Goal: Information Seeking & Learning: Check status

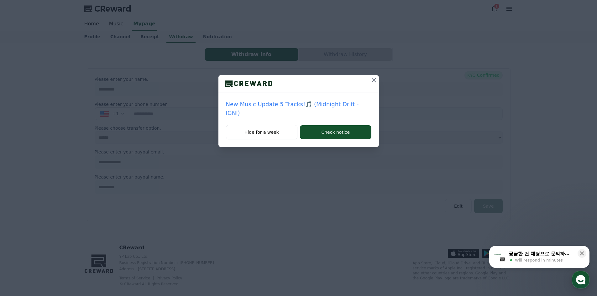
click at [286, 103] on p "New Music Update 5 Tracks!🎵 (Midnight Drift - IGNI)" at bounding box center [298, 109] width 145 height 18
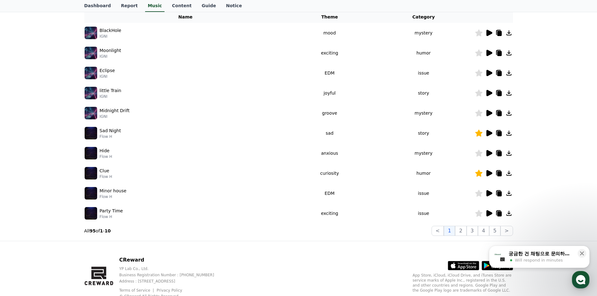
scroll to position [94, 0]
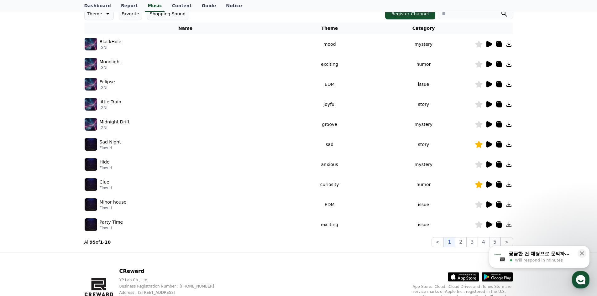
click at [488, 124] on icon at bounding box center [489, 124] width 6 height 6
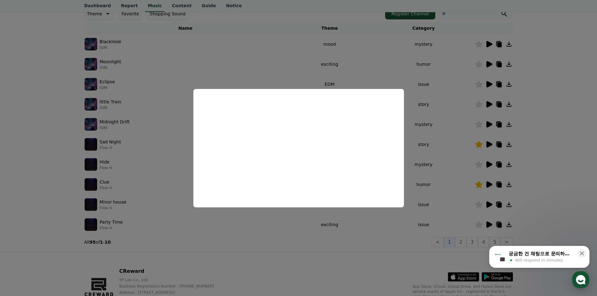
click at [475, 133] on button "close modal" at bounding box center [298, 148] width 597 height 296
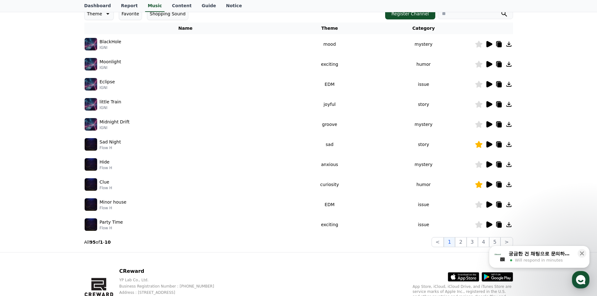
click at [492, 104] on icon at bounding box center [489, 105] width 8 height 8
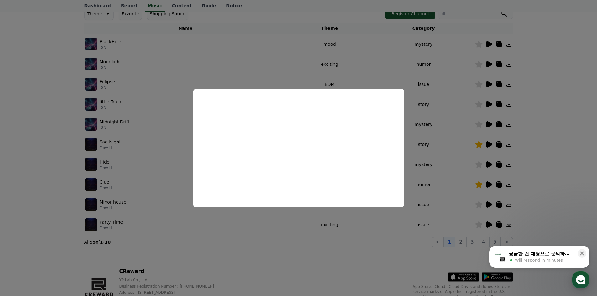
click at [446, 137] on button "close modal" at bounding box center [298, 148] width 597 height 296
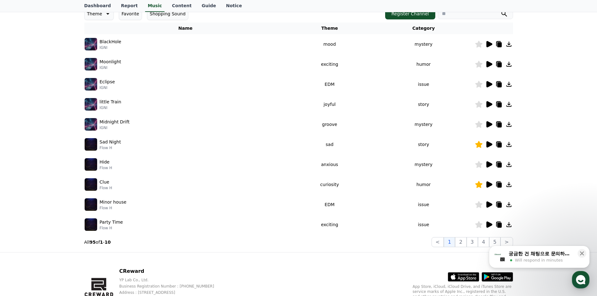
click at [488, 84] on icon at bounding box center [489, 84] width 6 height 6
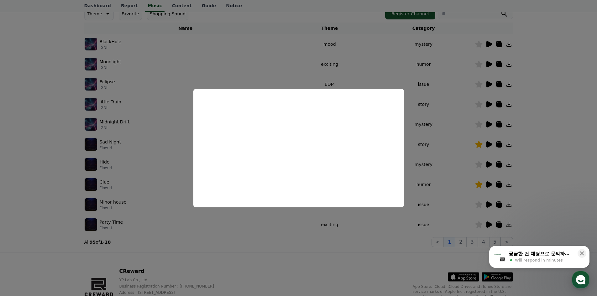
click at [164, 95] on button "close modal" at bounding box center [298, 148] width 597 height 296
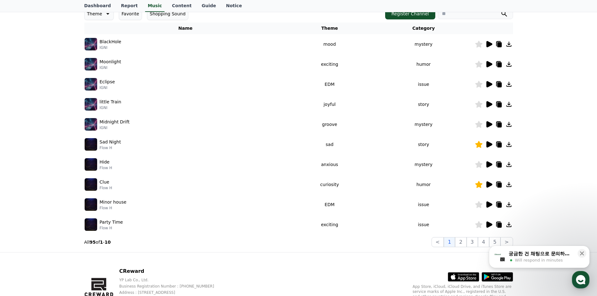
click at [488, 64] on icon at bounding box center [489, 64] width 6 height 6
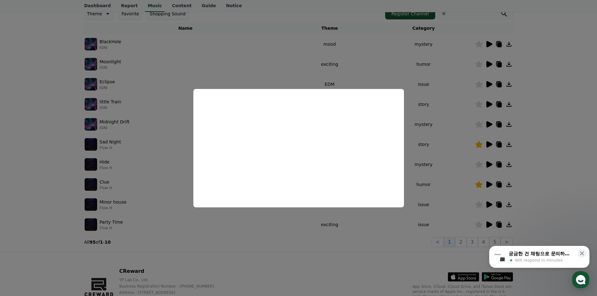
click at [152, 83] on button "close modal" at bounding box center [298, 148] width 597 height 296
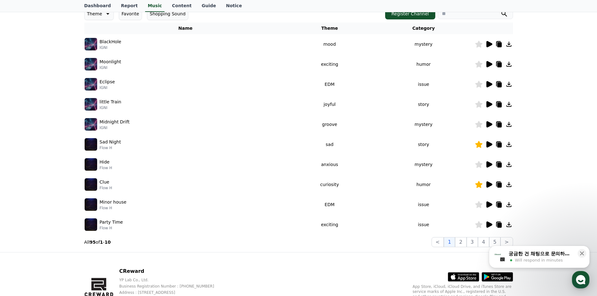
click at [488, 45] on icon at bounding box center [489, 44] width 6 height 6
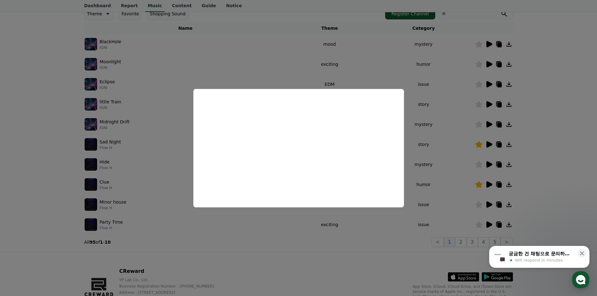
click at [126, 126] on button "close modal" at bounding box center [298, 148] width 597 height 296
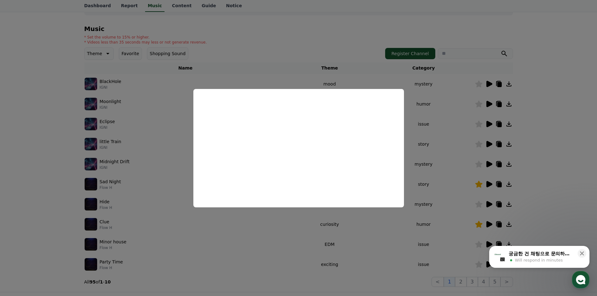
scroll to position [0, 0]
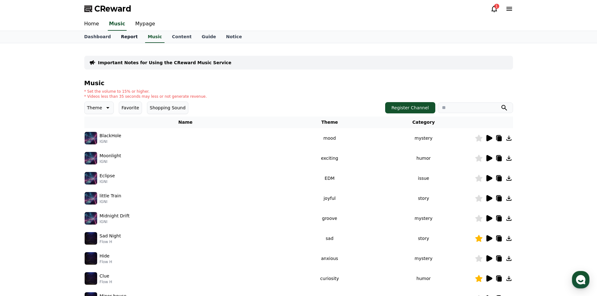
click at [126, 39] on link "Report" at bounding box center [129, 37] width 27 height 12
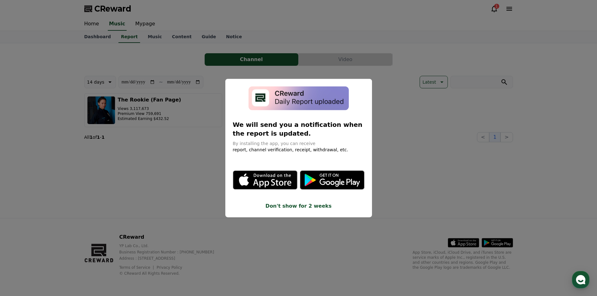
click at [165, 114] on button "close modal" at bounding box center [298, 148] width 597 height 296
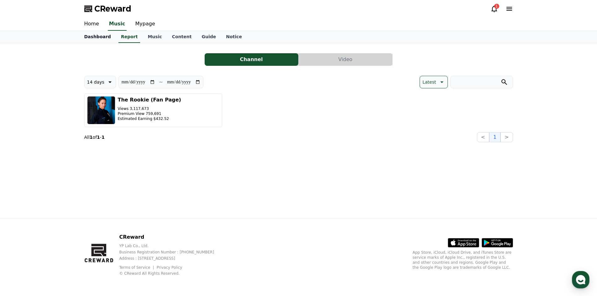
click at [101, 33] on link "Dashboard" at bounding box center [97, 37] width 37 height 12
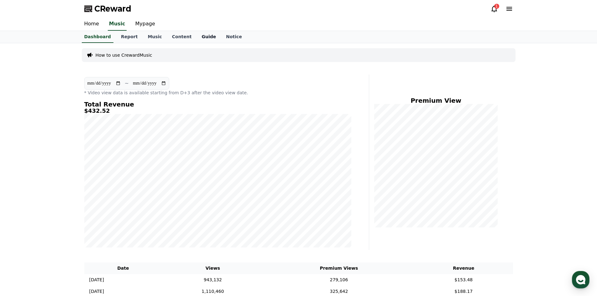
click at [200, 36] on link "Guide" at bounding box center [208, 37] width 24 height 12
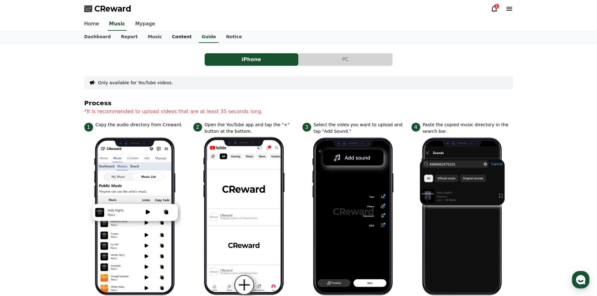
click at [167, 40] on link "Content" at bounding box center [182, 37] width 30 height 12
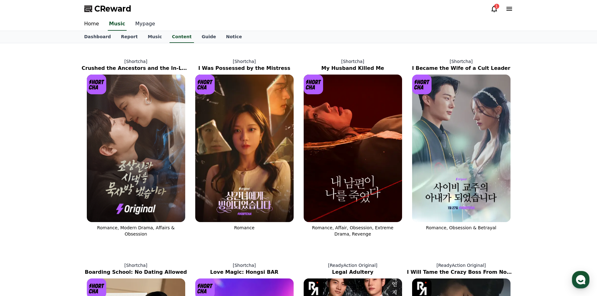
click at [136, 25] on link "Mypage" at bounding box center [145, 24] width 30 height 13
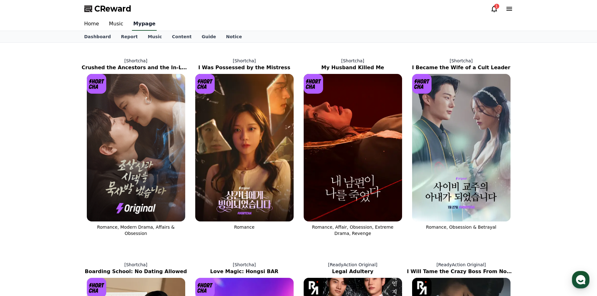
select select "**********"
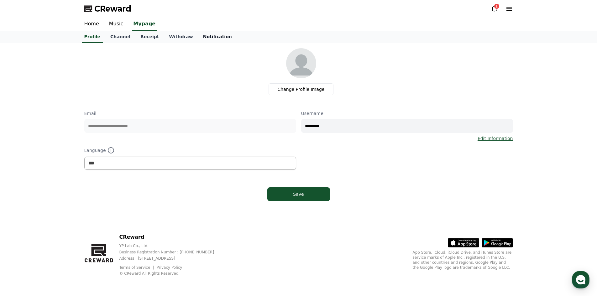
click at [201, 37] on link "Notification" at bounding box center [217, 37] width 39 height 12
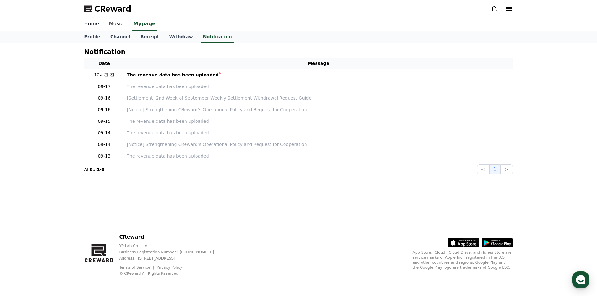
click at [96, 25] on link "Home" at bounding box center [91, 24] width 25 height 13
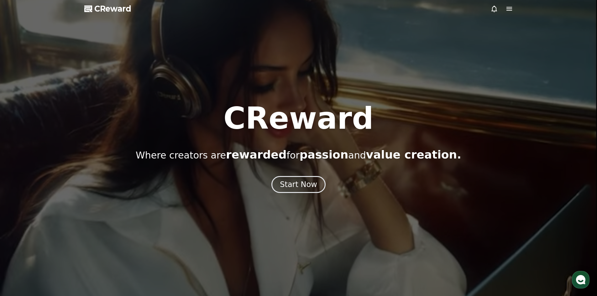
click at [509, 8] on icon at bounding box center [509, 9] width 6 height 4
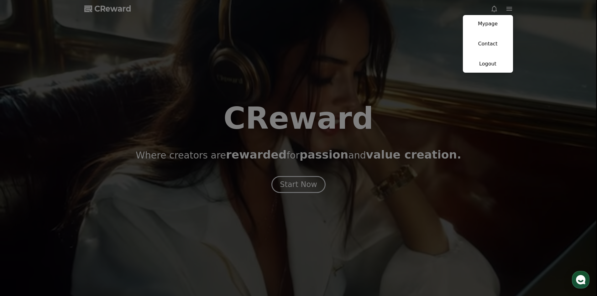
drag, startPoint x: 499, startPoint y: 22, endPoint x: 479, endPoint y: 3, distance: 27.7
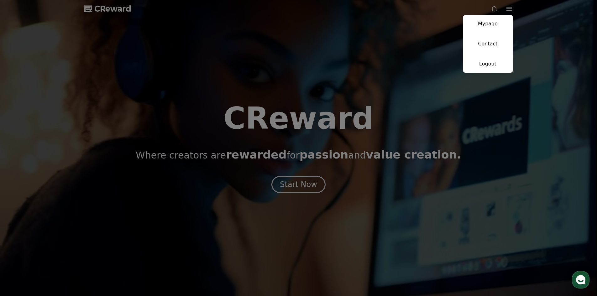
click at [499, 22] on link "Mypage" at bounding box center [488, 24] width 50 height 18
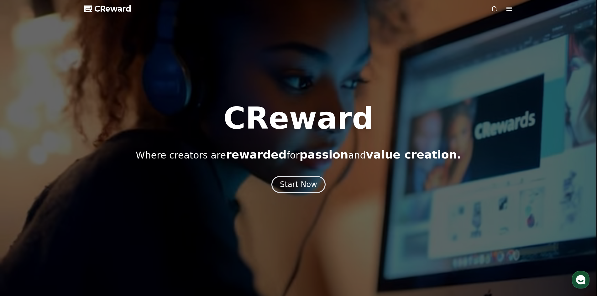
select select "**********"
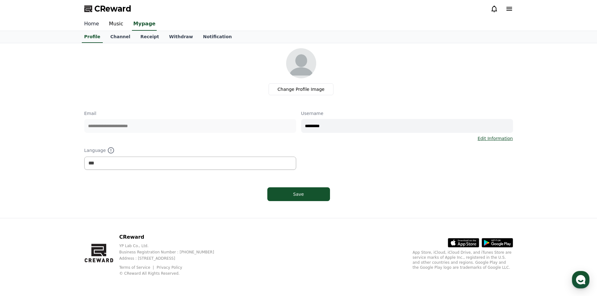
click at [97, 27] on link "Home" at bounding box center [91, 24] width 25 height 13
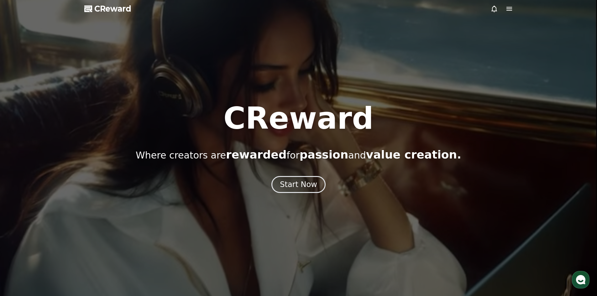
click at [510, 9] on icon at bounding box center [509, 9] width 6 height 4
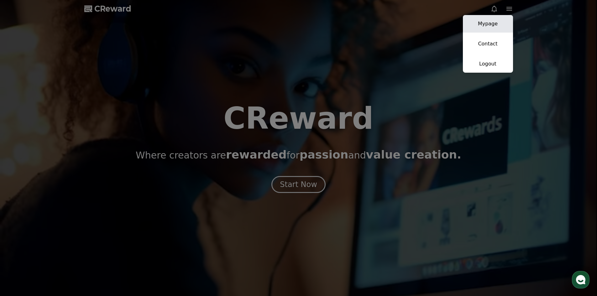
click at [497, 21] on link "Mypage" at bounding box center [488, 24] width 50 height 18
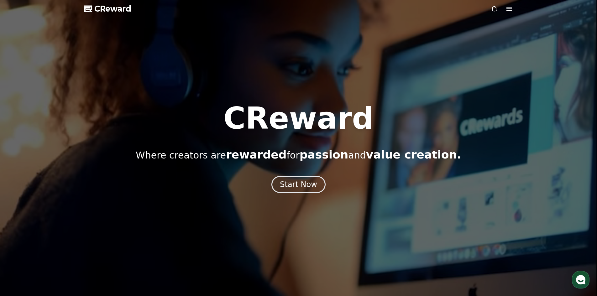
select select "**********"
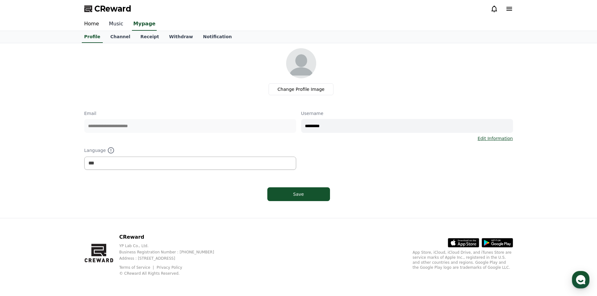
click at [118, 24] on link "Music" at bounding box center [116, 24] width 24 height 13
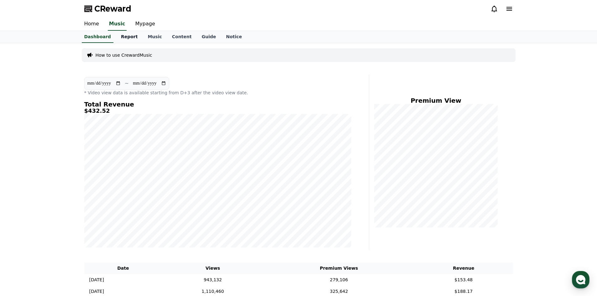
click at [127, 39] on link "Report" at bounding box center [129, 37] width 27 height 12
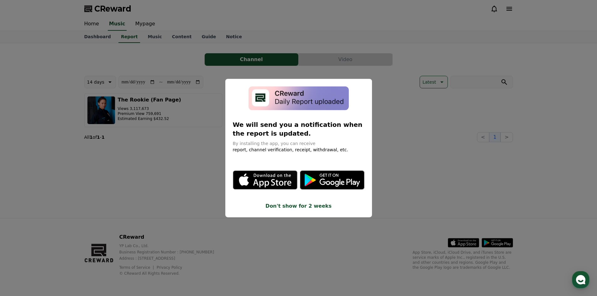
click at [299, 207] on button "Don't show for 2 weeks" at bounding box center [299, 206] width 132 height 8
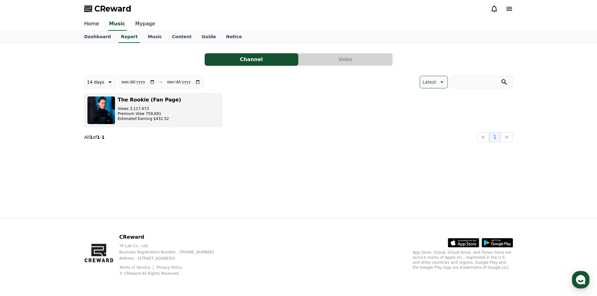
click at [137, 98] on h3 "The Rookie (Fan Page)" at bounding box center [149, 100] width 63 height 8
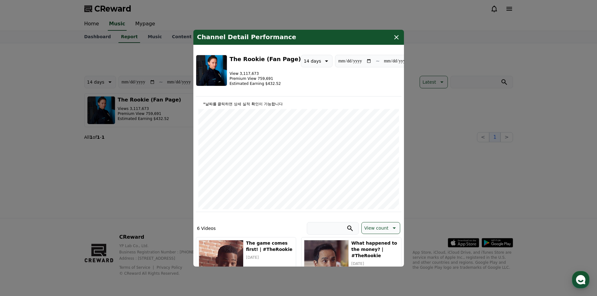
click at [304, 60] on p "14 days" at bounding box center [312, 61] width 17 height 9
click at [304, 77] on button "Latest" at bounding box center [310, 77] width 18 height 14
type input "**********"
click at [222, 34] on h4 "Channel Detail Performance" at bounding box center [246, 38] width 99 height 8
click at [392, 37] on div "Channel Detail Performance" at bounding box center [298, 37] width 211 height 15
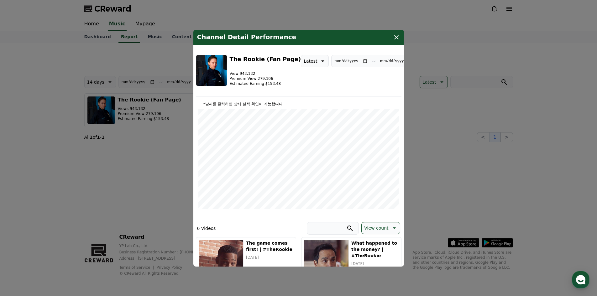
click at [94, 34] on button "close modal" at bounding box center [298, 148] width 597 height 296
click at [95, 38] on link "Dashboard" at bounding box center [97, 37] width 37 height 12
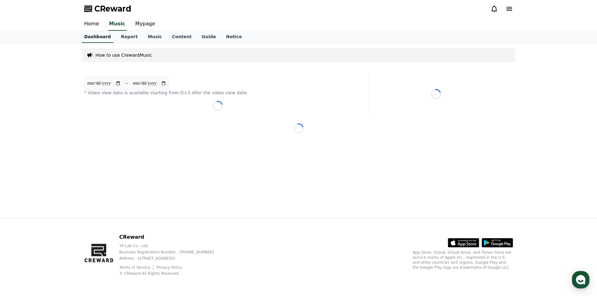
click at [97, 37] on link "Dashboard" at bounding box center [98, 37] width 32 height 12
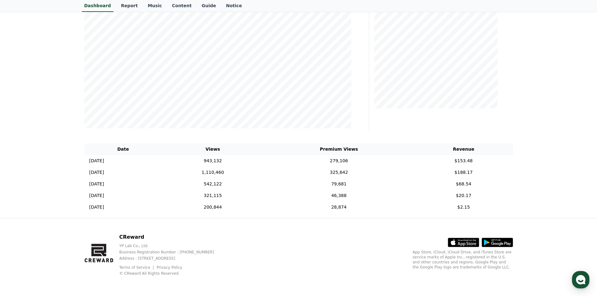
scroll to position [88, 0]
